Goal: Task Accomplishment & Management: Manage account settings

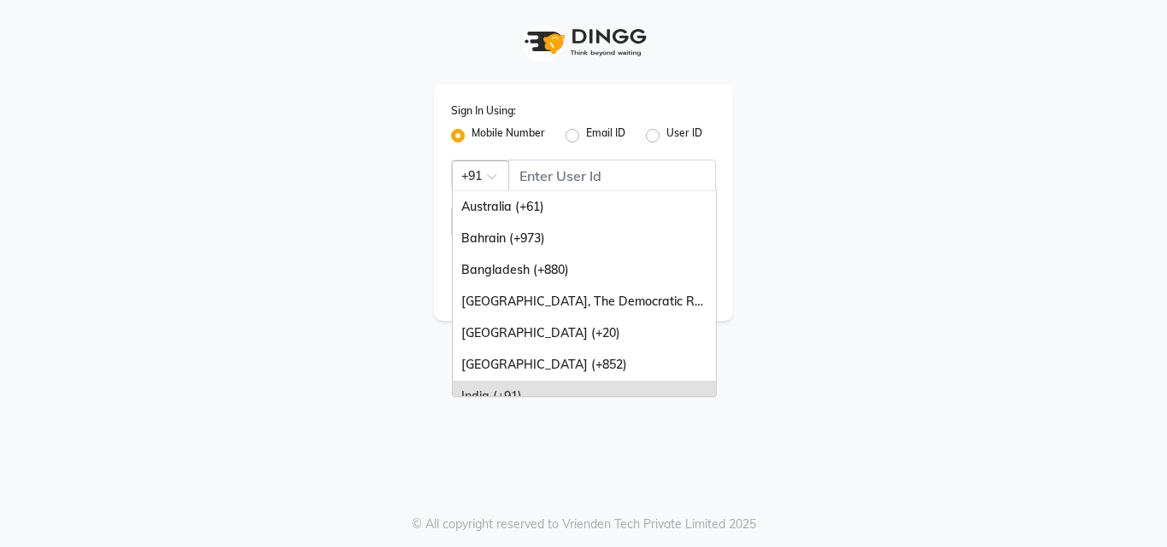
click at [507, 171] on div at bounding box center [481, 175] width 56 height 18
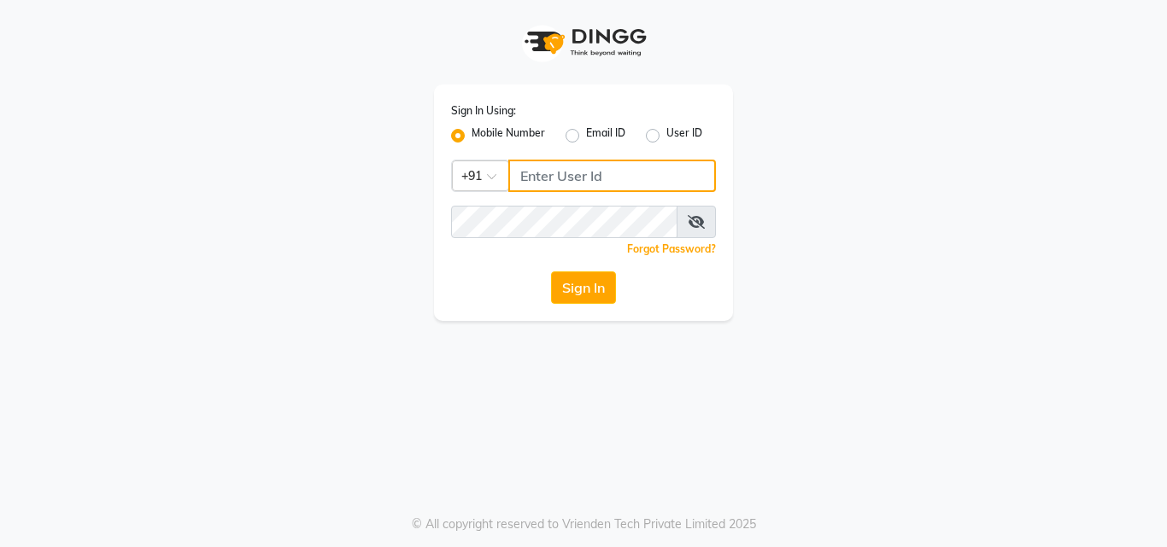
click at [519, 170] on input "Username" at bounding box center [612, 176] width 208 height 32
type input "9819402381"
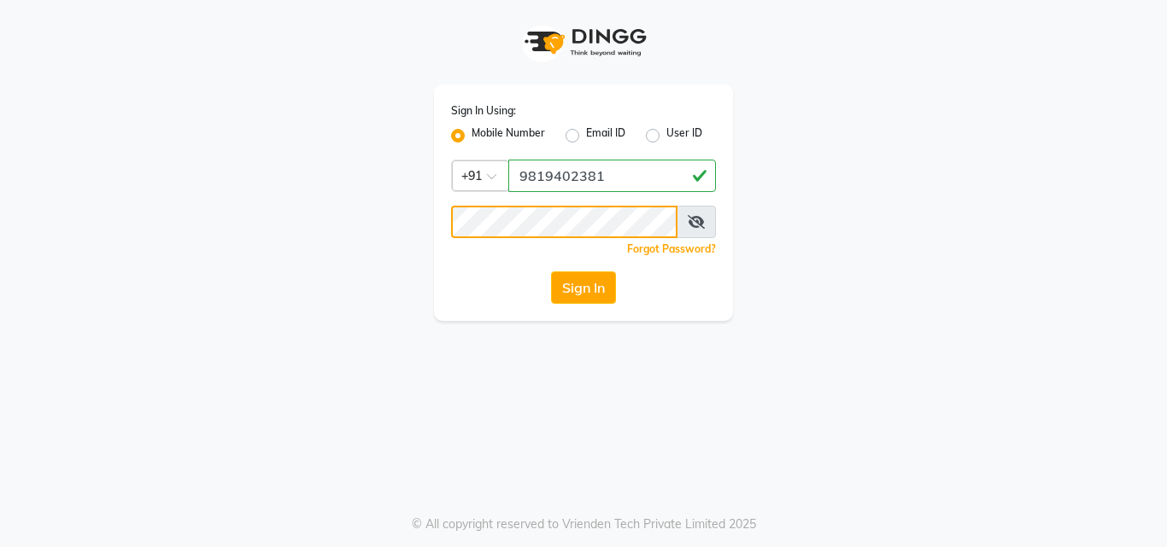
click at [551, 272] on button "Sign In" at bounding box center [583, 288] width 65 height 32
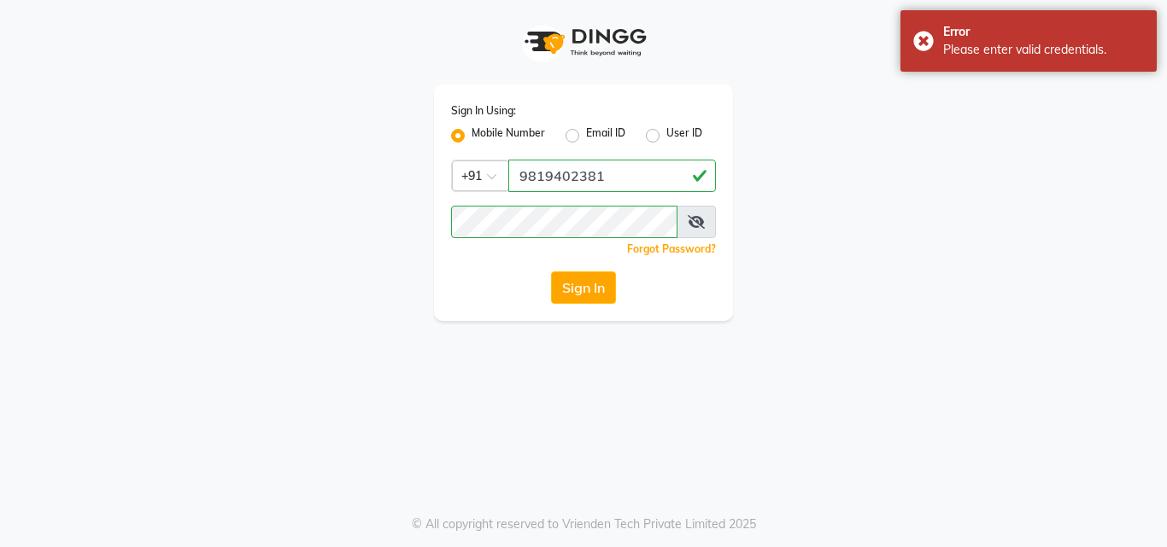
click at [687, 210] on span at bounding box center [695, 222] width 39 height 32
click at [692, 215] on icon at bounding box center [696, 222] width 17 height 14
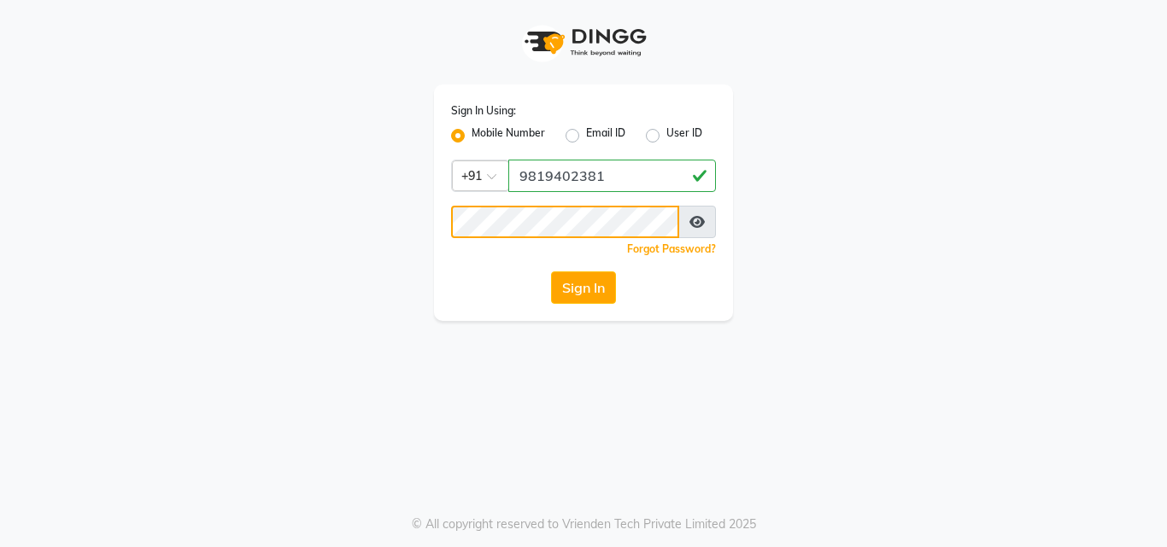
click at [551, 272] on button "Sign In" at bounding box center [583, 288] width 65 height 32
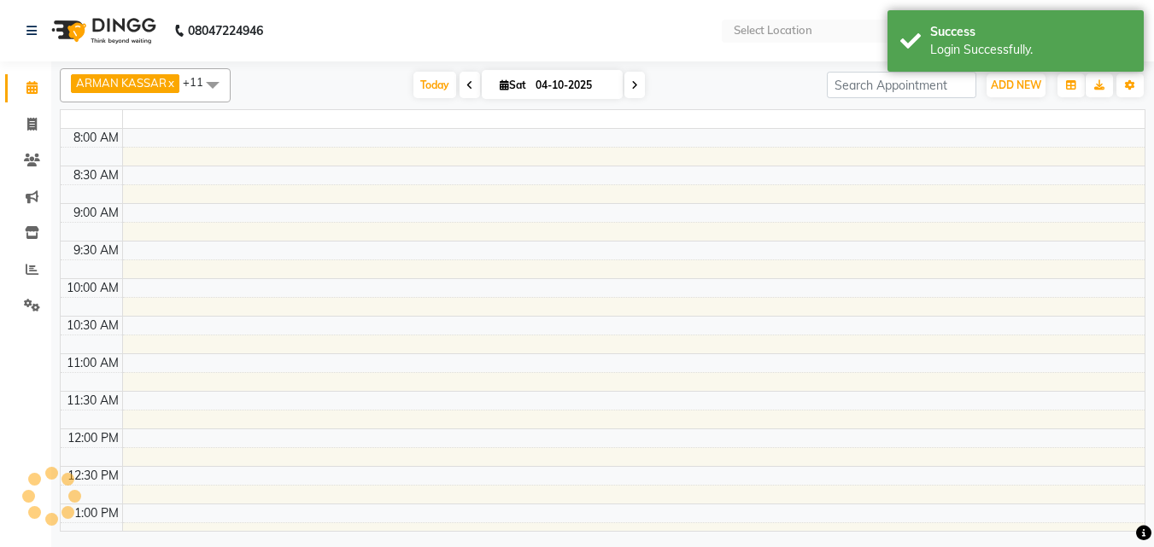
select select "en"
